Goal: Task Accomplishment & Management: Use online tool/utility

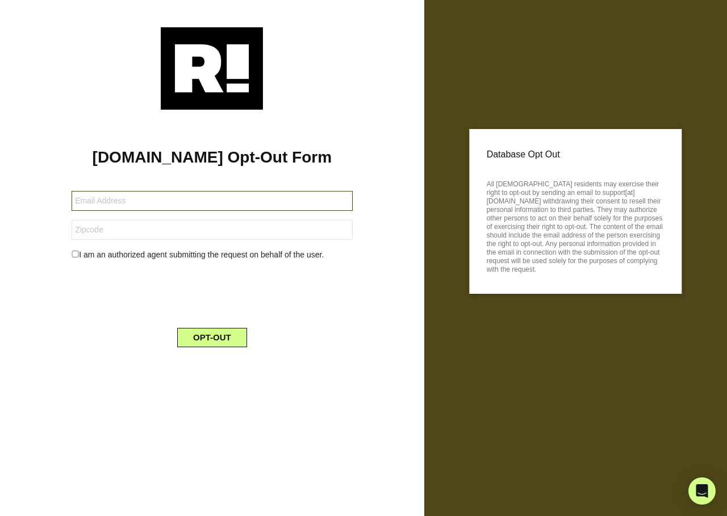
type input "mroche1016@gmail.com"
type input "12723"
type input "kelleybohman@hotmail.com"
type input "41018"
type input "[EMAIL_ADDRESS][DOMAIN_NAME]"
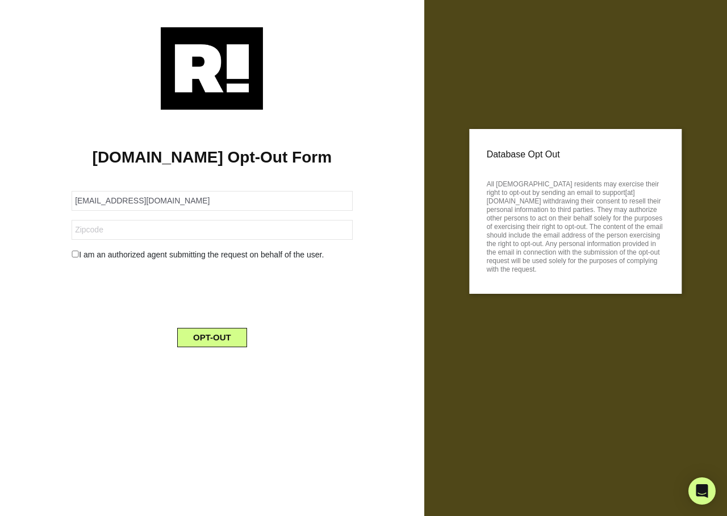
type input "78043"
